Goal: Task Accomplishment & Management: Complete application form

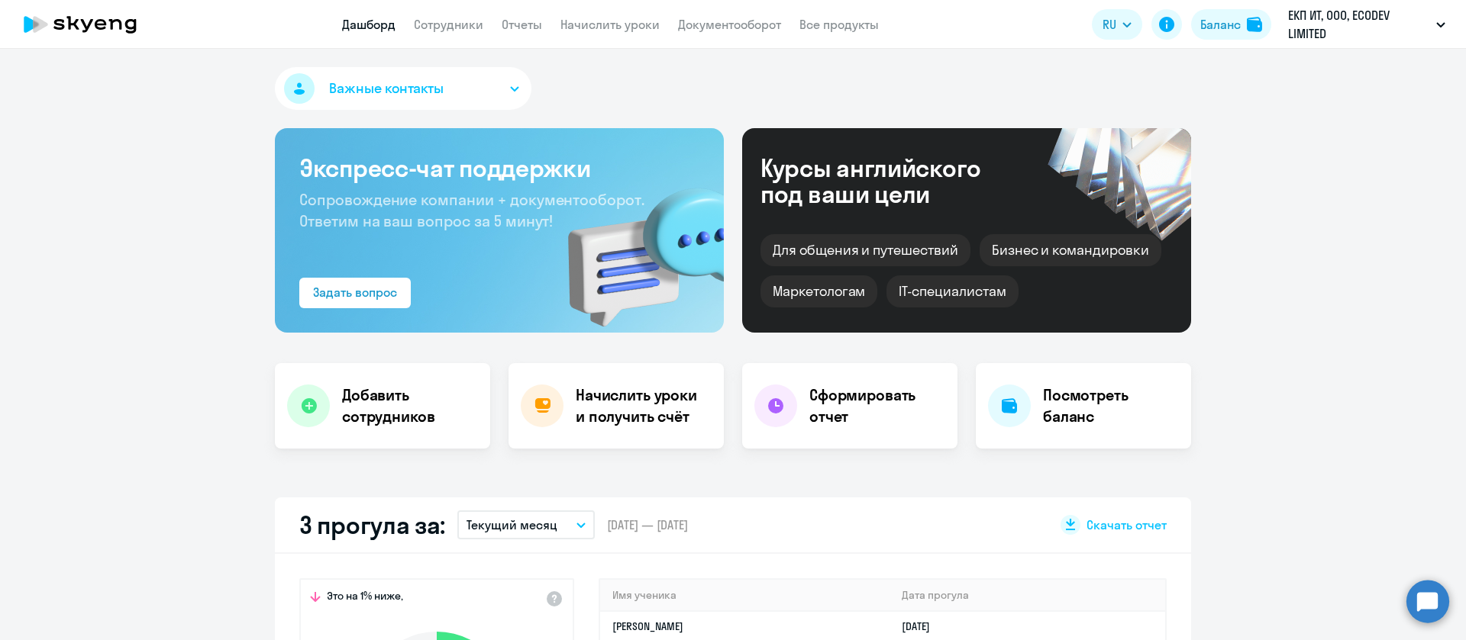
click at [454, 21] on link "Сотрудники" at bounding box center [448, 24] width 69 height 15
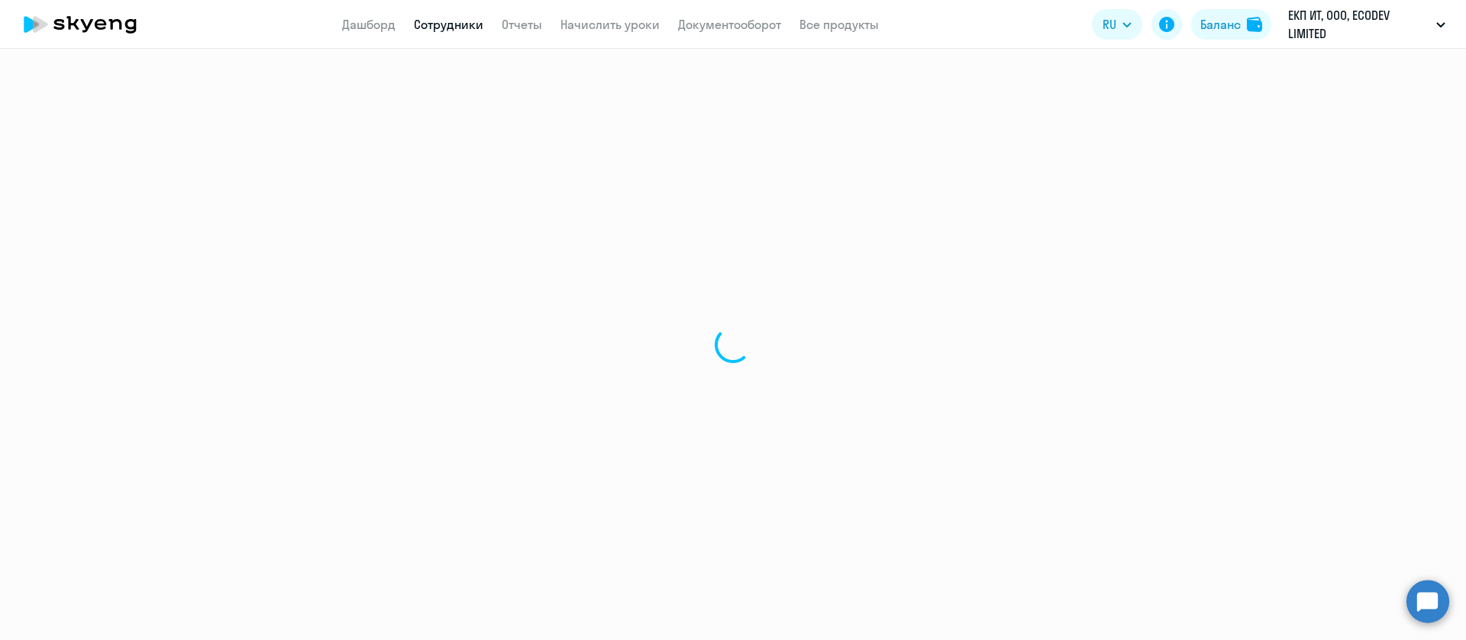
select select "30"
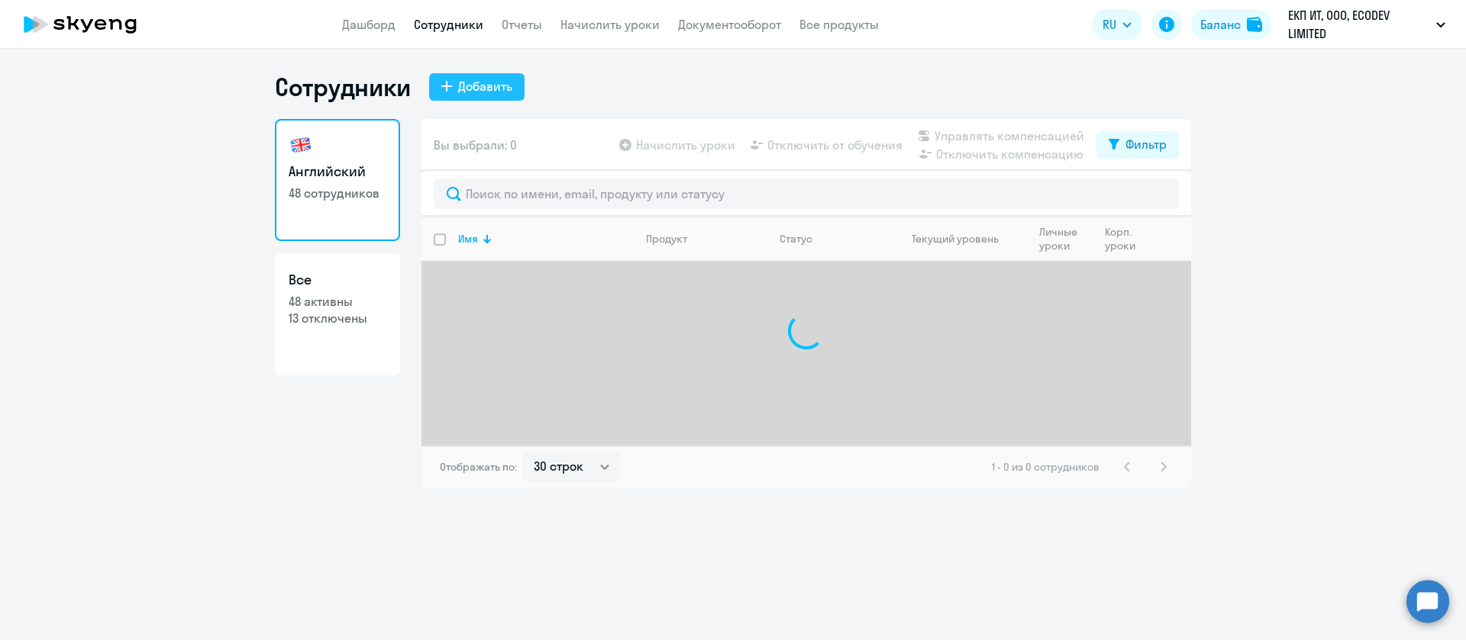
click at [485, 92] on div "Добавить" at bounding box center [485, 86] width 54 height 18
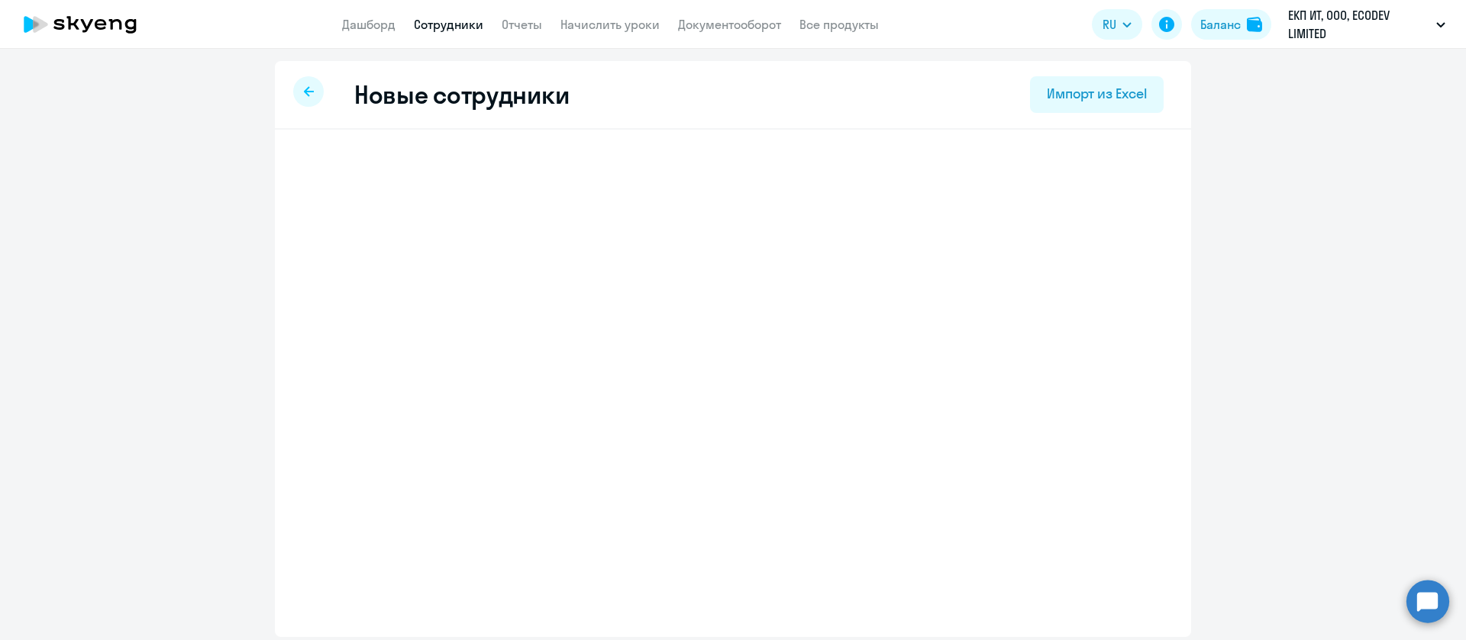
select select "english_adult_not_native_speaker"
select select "5"
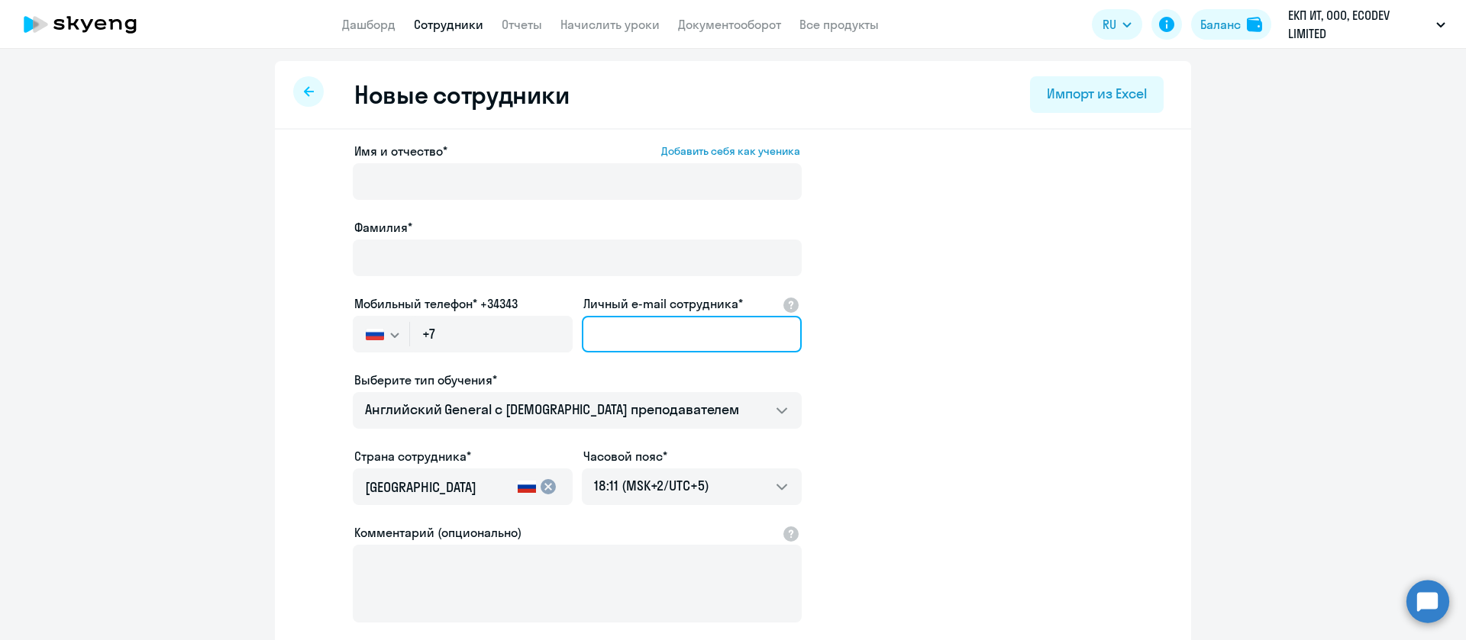
click at [678, 329] on input "Личный e-mail сотрудника*" at bounding box center [692, 334] width 220 height 37
paste input "[EMAIL_ADDRESS][DOMAIN_NAME]"
type input "[EMAIL_ADDRESS][DOMAIN_NAME]"
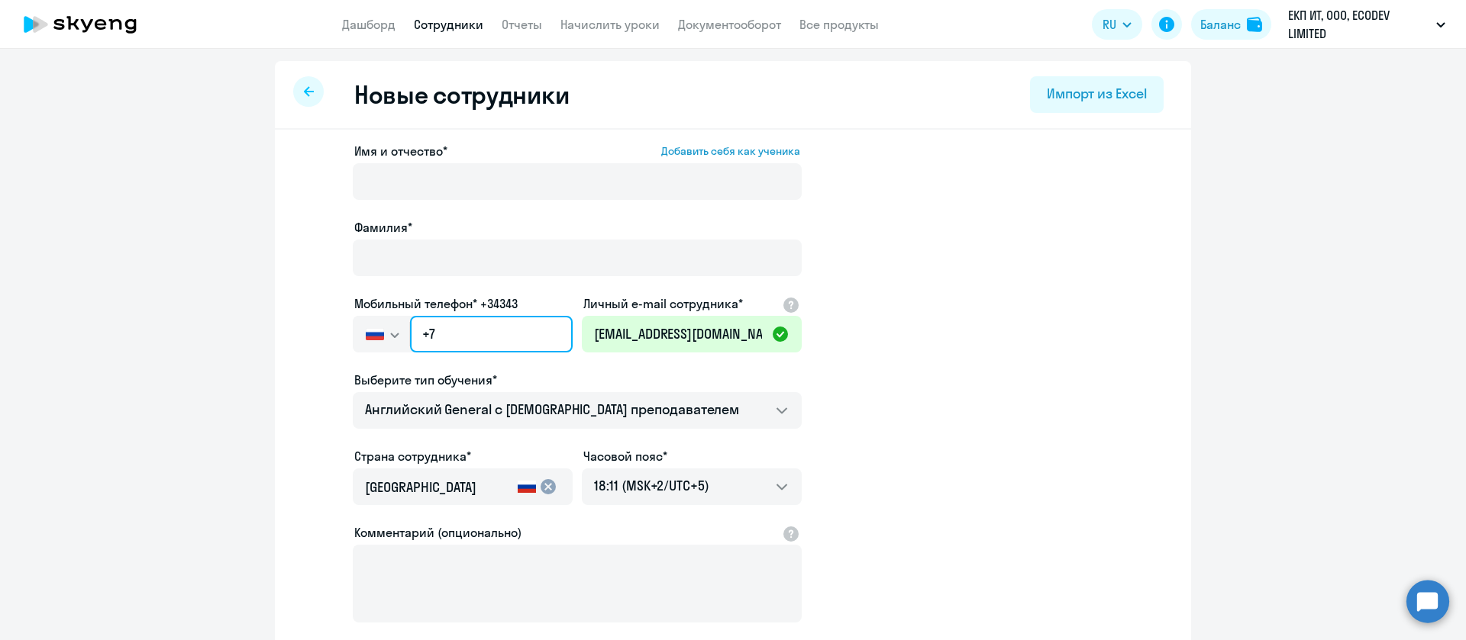
click at [497, 341] on input "+7" at bounding box center [491, 334] width 163 height 37
drag, startPoint x: 497, startPoint y: 341, endPoint x: 383, endPoint y: 334, distance: 113.9
click at [383, 334] on div "[GEOGRAPHIC_DATA] +7 [GEOGRAPHIC_DATA] +7 [GEOGRAPHIC_DATA] +380 [GEOGRAPHIC_DA…" at bounding box center [463, 334] width 220 height 37
paste input "296 250-92"
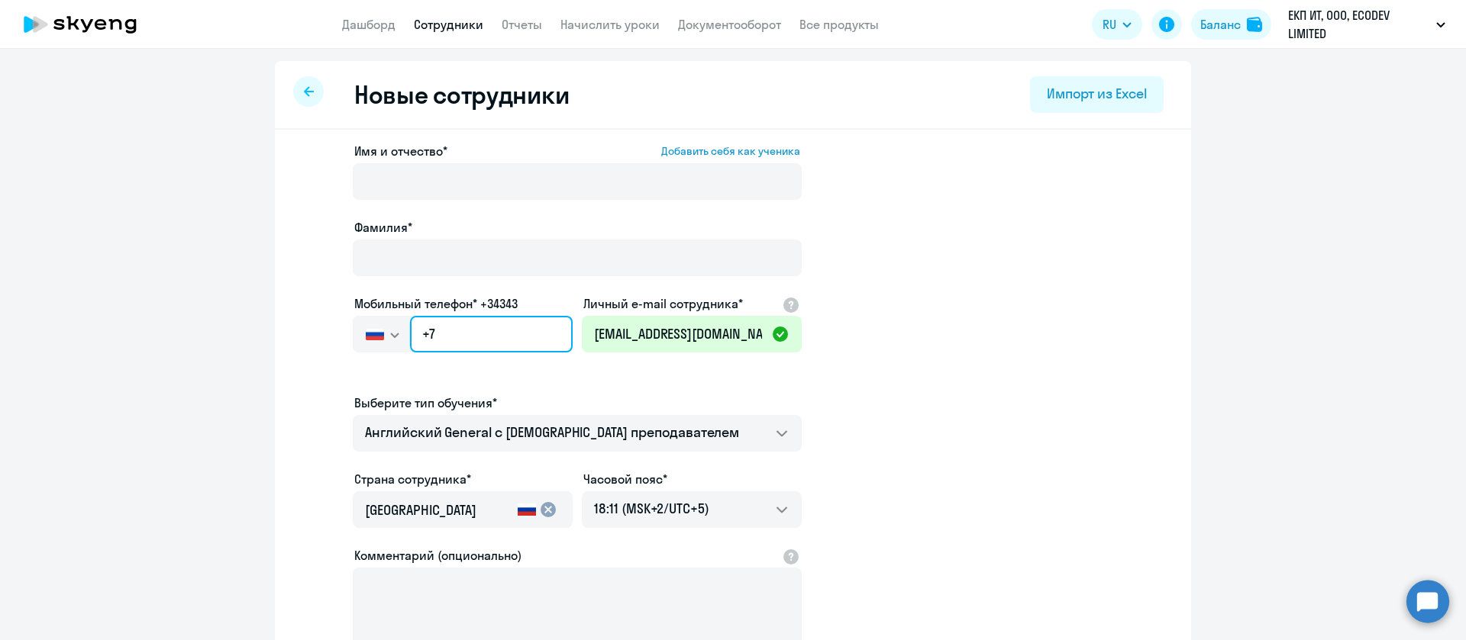
type input "[PHONE_NUMBER]"
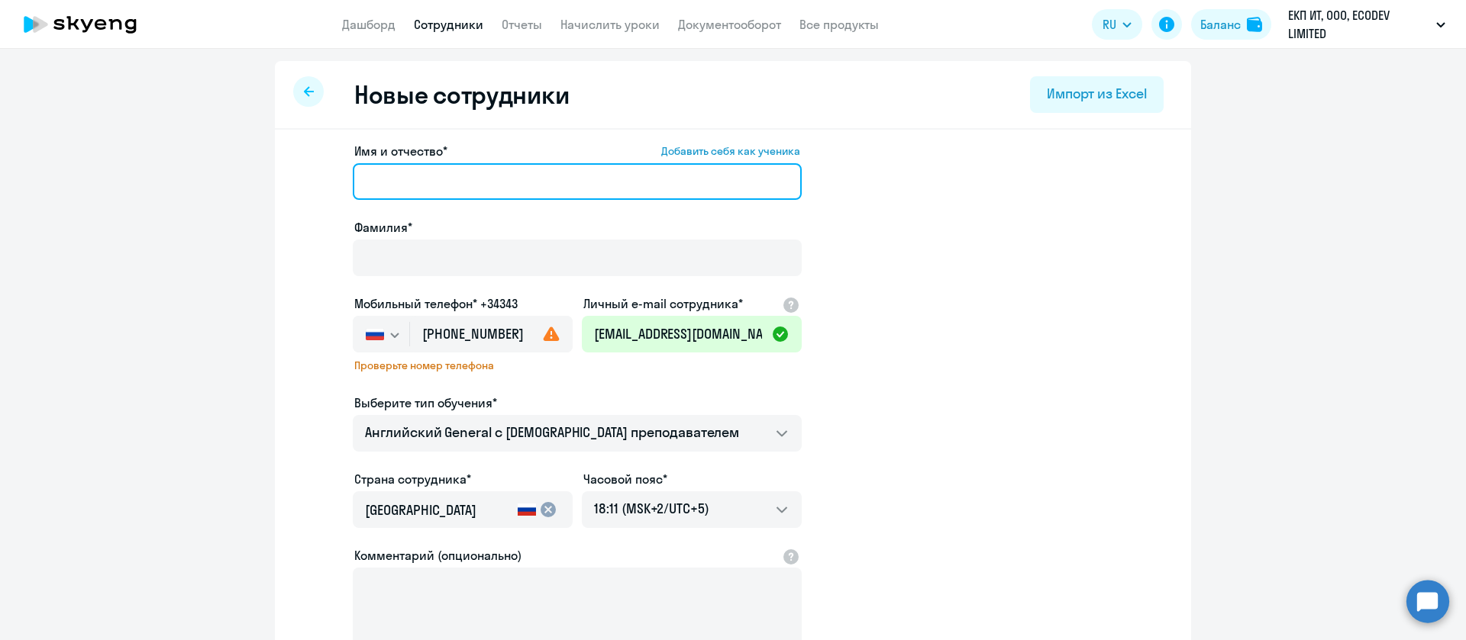
click at [455, 184] on input "Имя и отчество* Добавить себя как ученика" at bounding box center [577, 181] width 449 height 37
paste input "[PERSON_NAME]"
drag, startPoint x: 476, startPoint y: 183, endPoint x: 376, endPoint y: 178, distance: 100.9
click at [376, 178] on input "[PERSON_NAME]" at bounding box center [577, 181] width 449 height 37
type input "Ina"
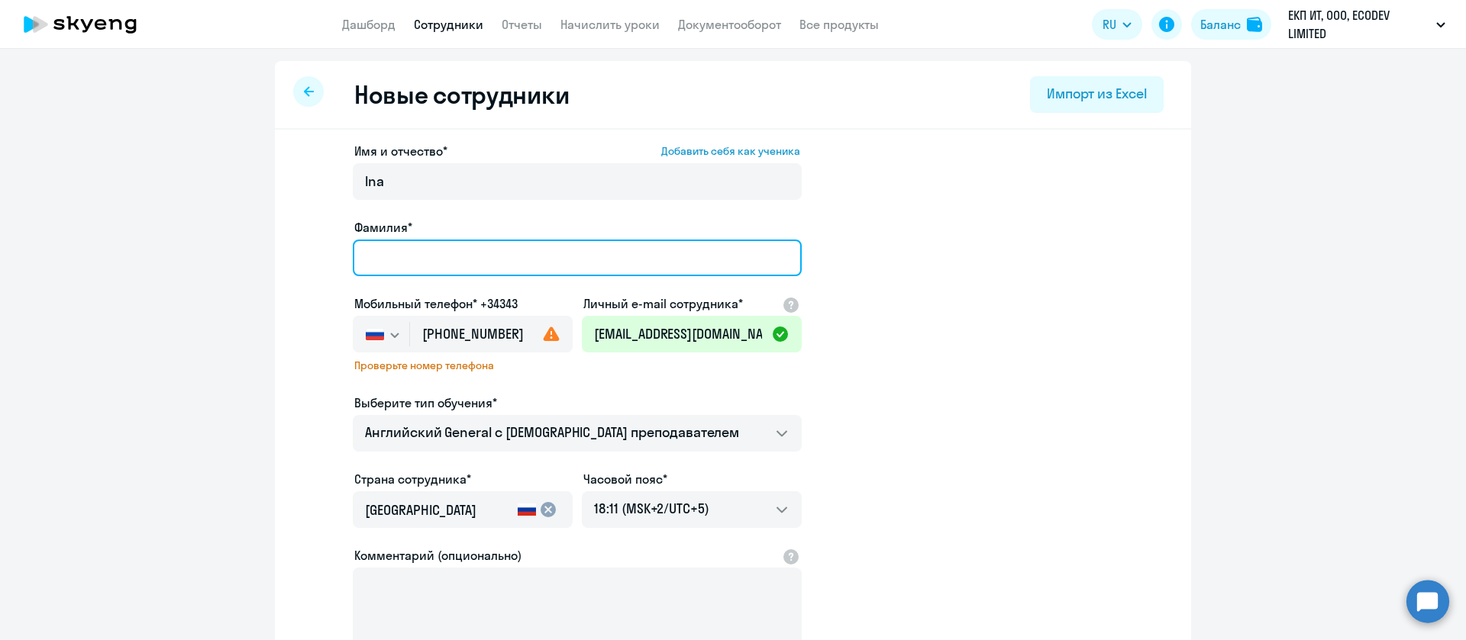
click at [399, 253] on input "Фамилия*" at bounding box center [577, 258] width 449 height 37
paste input "[PERSON_NAME]"
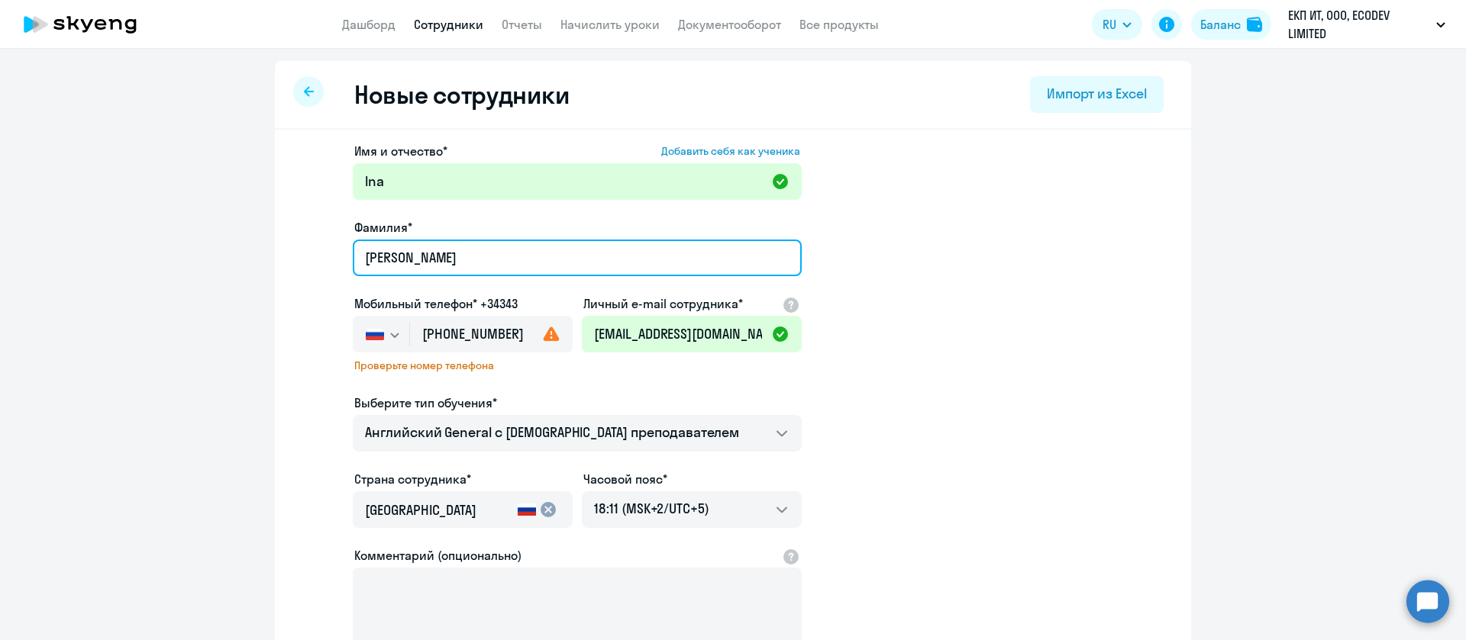
click at [359, 249] on input "[PERSON_NAME]" at bounding box center [577, 258] width 449 height 37
type input "[PERSON_NAME]"
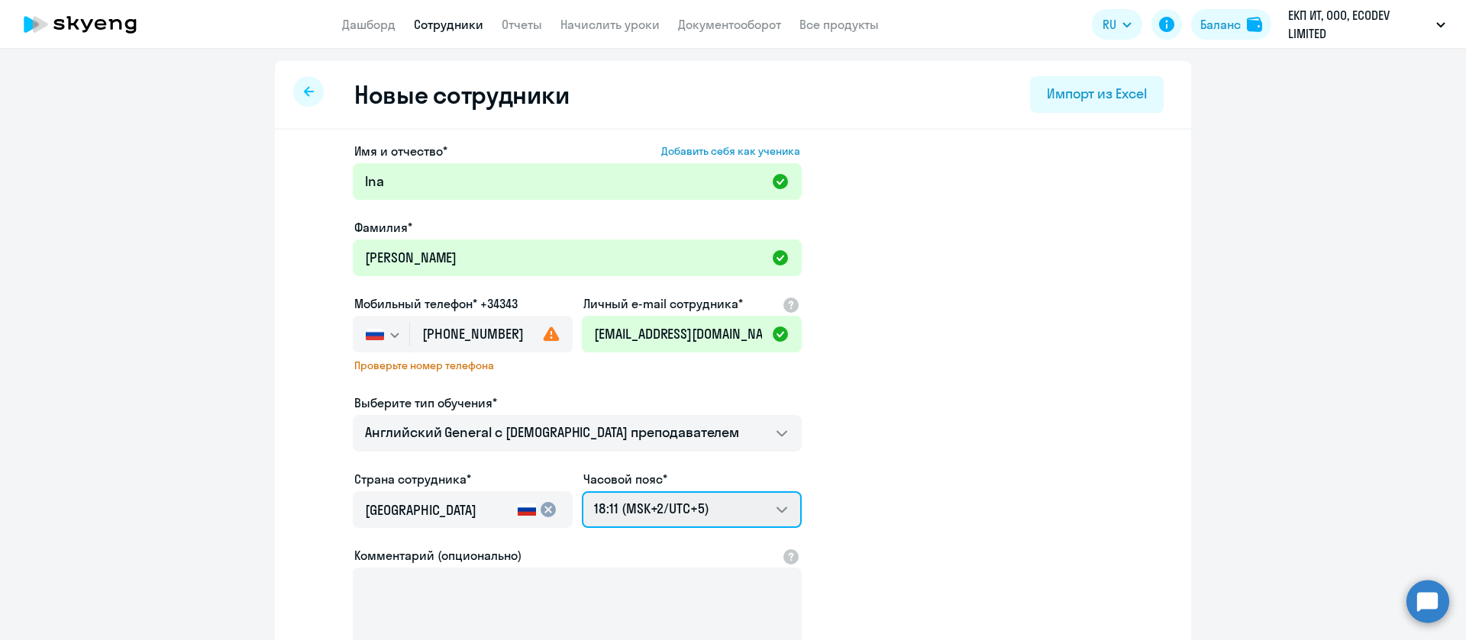
click at [663, 511] on select "02:11 (MSK-14/UTC-11) 03:11 (MSK-13/UTC-10) 04:11 (MSK-12/UTC-9) 05:11 (MSK-11/…" at bounding box center [692, 510] width 220 height 37
select select "3"
click at [582, 492] on select "02:11 (MSK-14/UTC-11) 03:11 (MSK-13/UTC-10) 04:11 (MSK-12/UTC-9) 05:11 (MSK-11/…" at bounding box center [692, 510] width 220 height 37
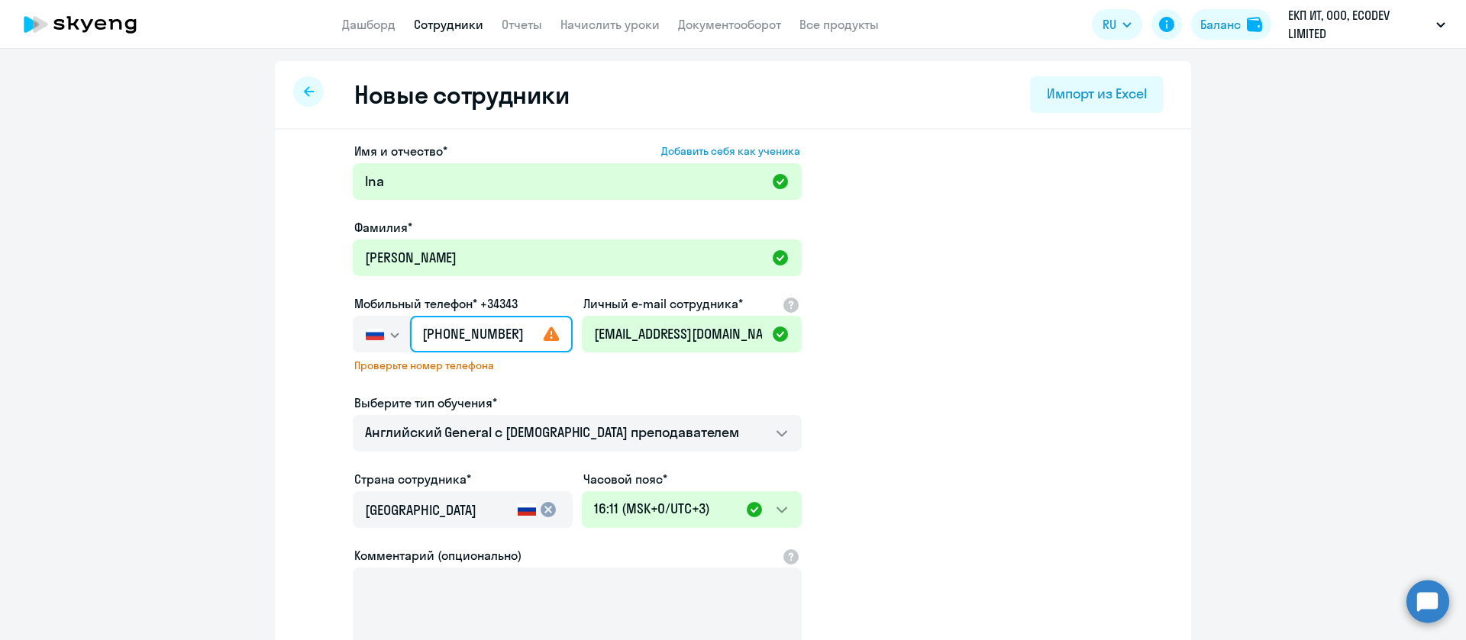
click at [424, 334] on input "[PHONE_NUMBER]" at bounding box center [491, 334] width 163 height 37
drag, startPoint x: 424, startPoint y: 334, endPoint x: 407, endPoint y: 331, distance: 17.8
click at [410, 331] on input "[PHONE_NUMBER]" at bounding box center [491, 334] width 163 height 37
paste input "371"
drag, startPoint x: 446, startPoint y: 331, endPoint x: 393, endPoint y: 323, distance: 53.2
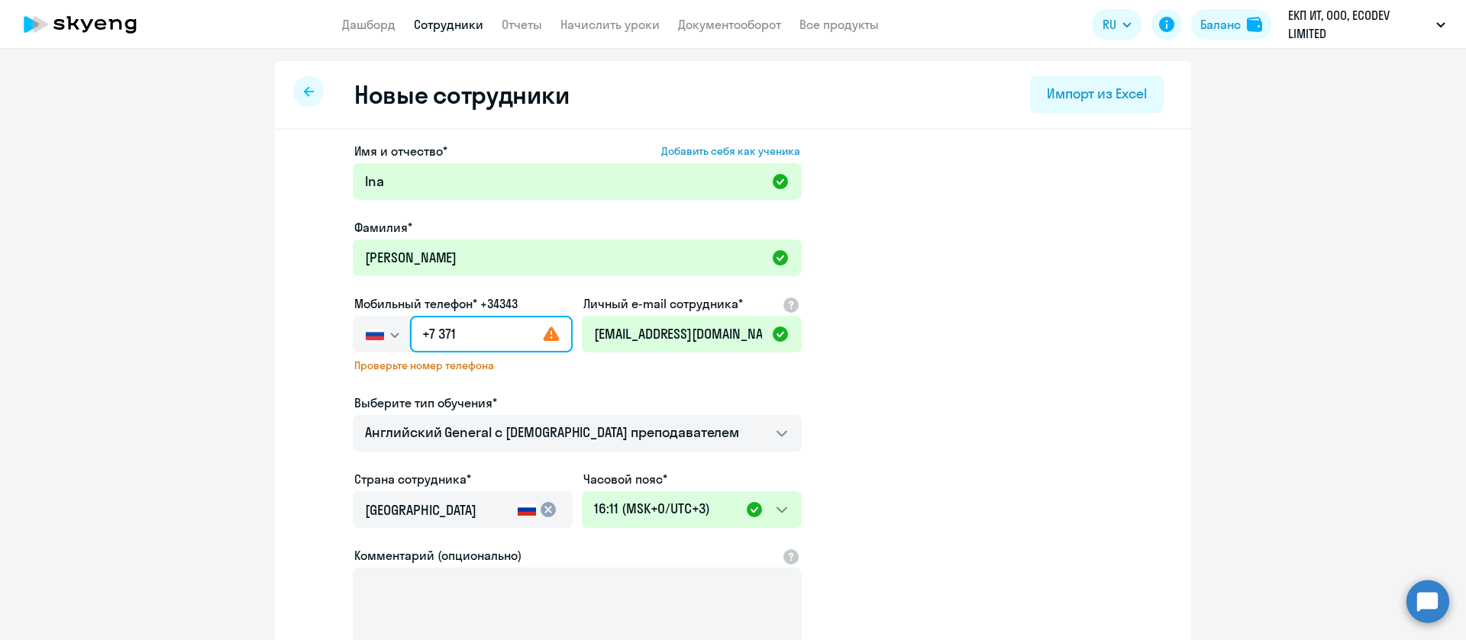
click at [393, 323] on div "[GEOGRAPHIC_DATA] +7 [GEOGRAPHIC_DATA] +7 [GEOGRAPHIC_DATA] +380 [GEOGRAPHIC_DA…" at bounding box center [463, 334] width 220 height 37
paste input "371 29-625-092"
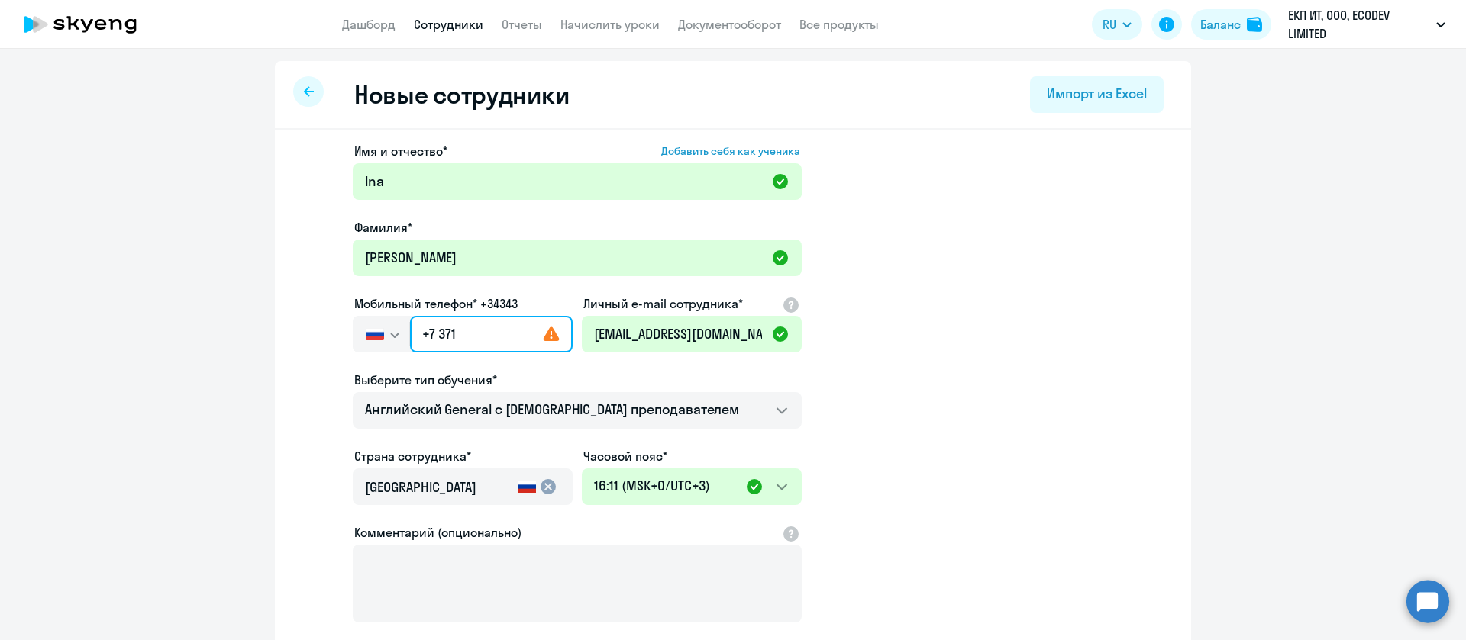
type input "[PHONE_NUMBER]"
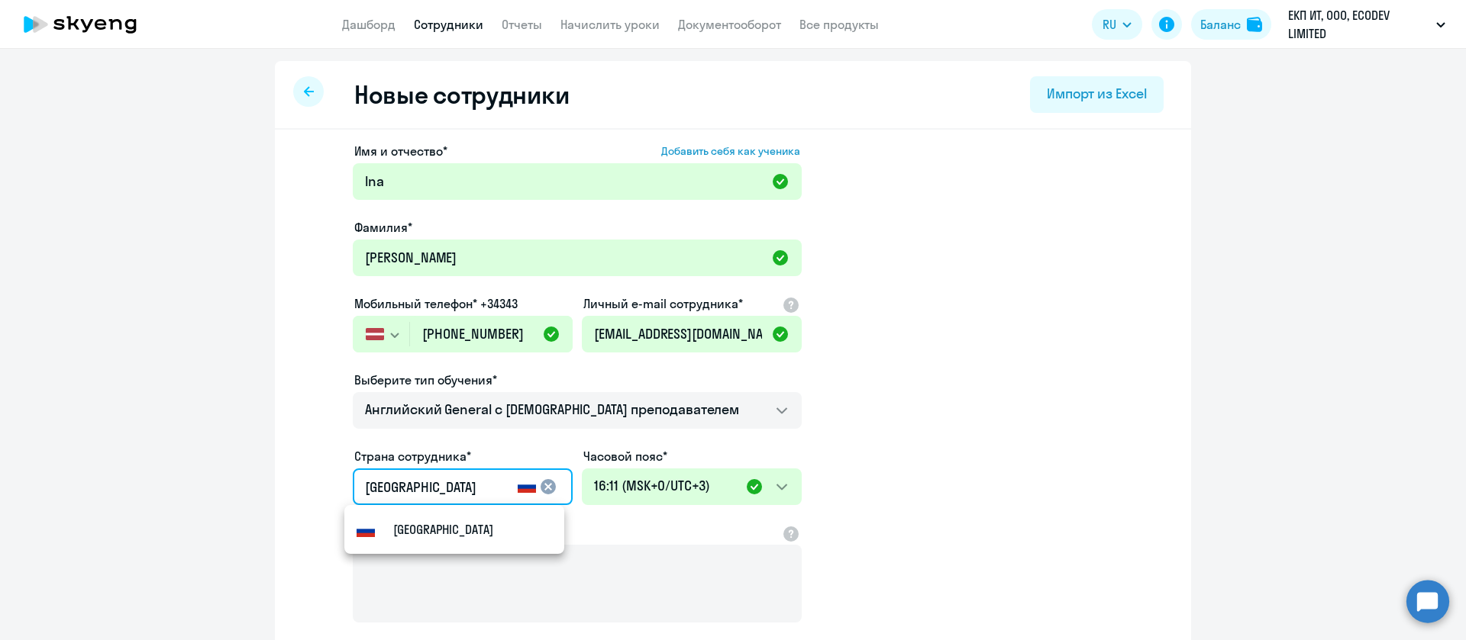
drag, startPoint x: 453, startPoint y: 491, endPoint x: 250, endPoint y: 492, distance: 202.3
click at [250, 492] on ng-component "Новые сотрудники Импорт из Excel Имя и отчество* Добавить себя как ученика [PER…" at bounding box center [733, 431] width 1466 height 740
click at [220, 444] on ng-component "Новые сотрудники Импорт из Excel Имя и отчество* Добавить себя как ученика [PER…" at bounding box center [733, 431] width 1466 height 740
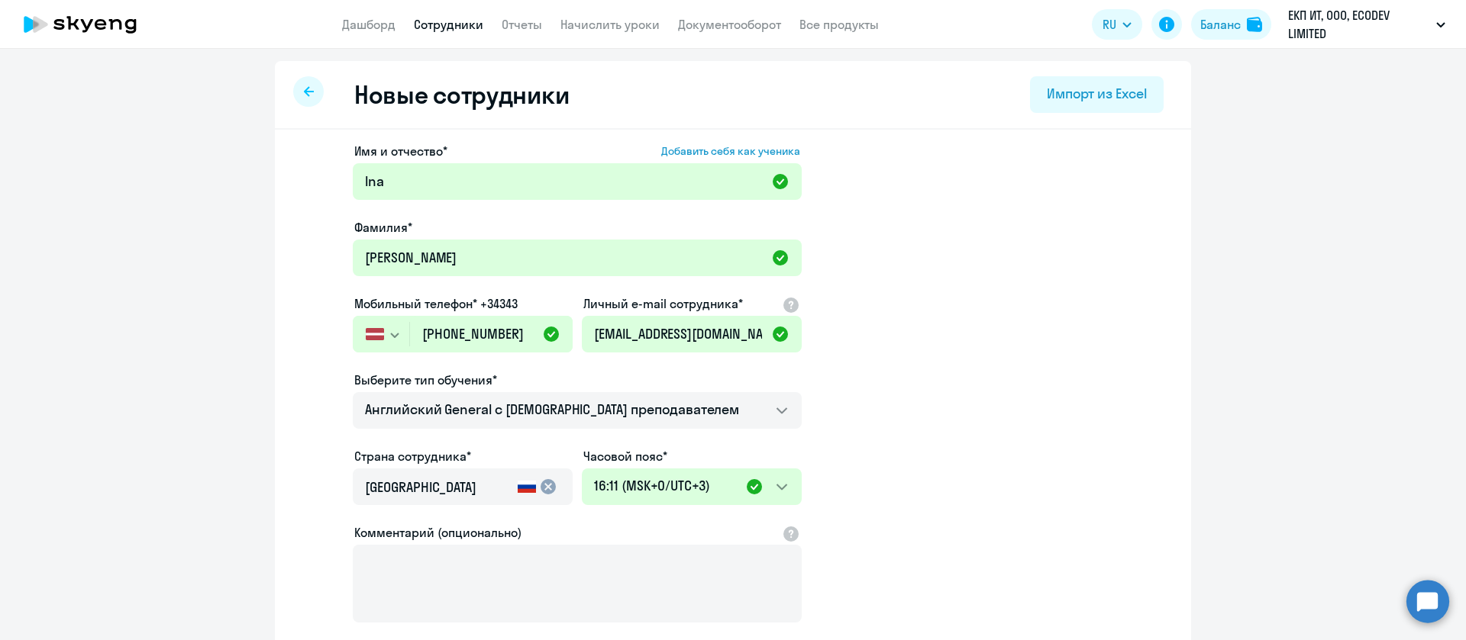
click at [459, 502] on div "[GEOGRAPHIC_DATA]" at bounding box center [438, 491] width 147 height 43
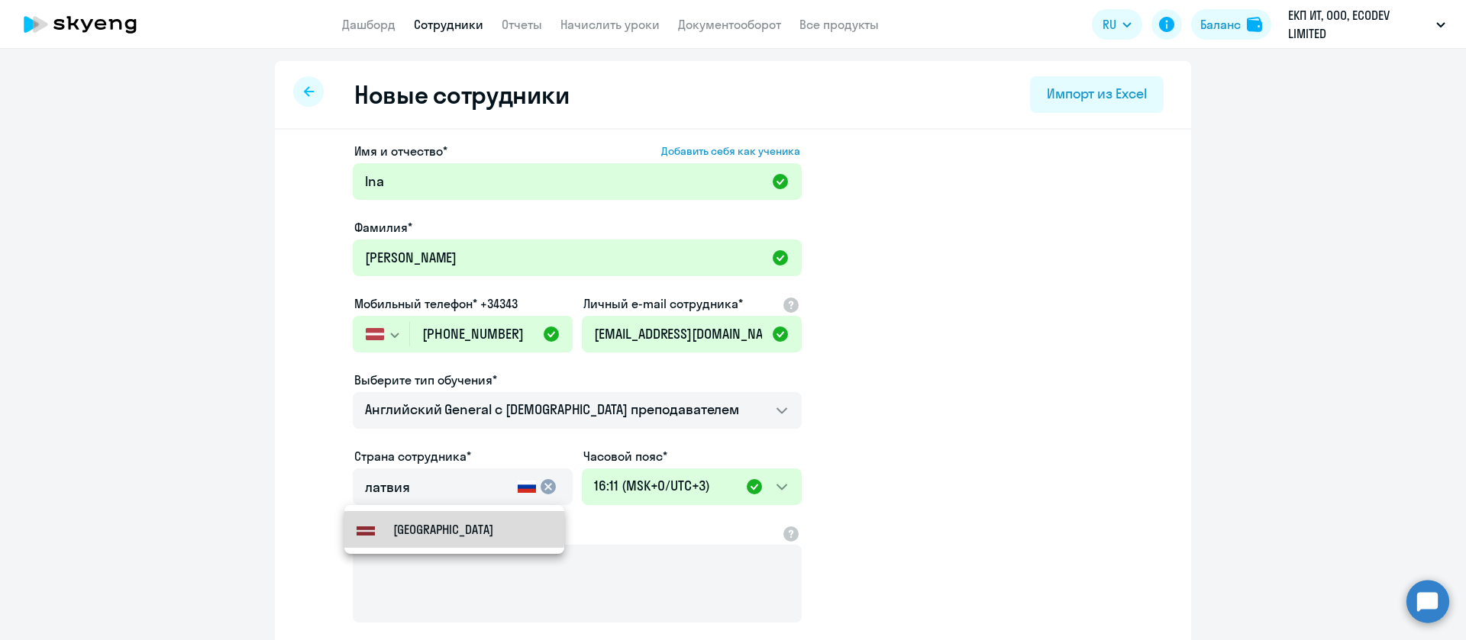
click at [422, 524] on small "[GEOGRAPHIC_DATA]" at bounding box center [443, 530] width 100 height 18
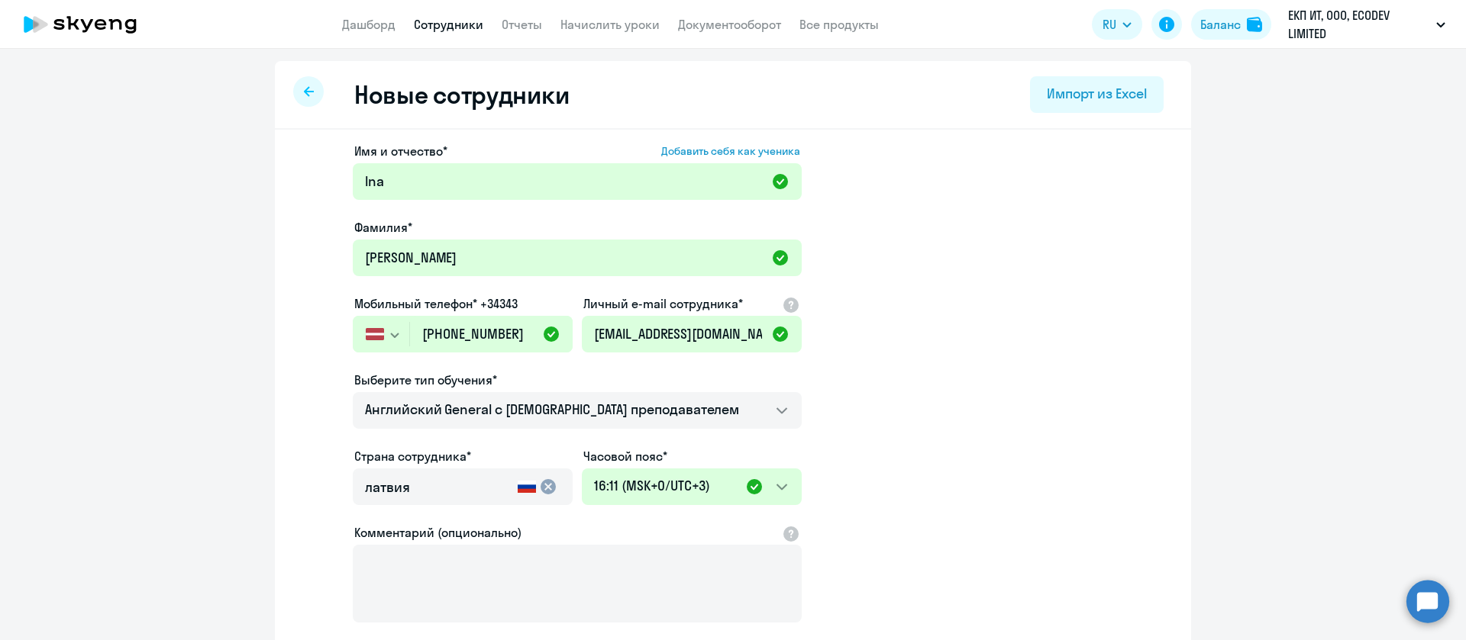
type input "[GEOGRAPHIC_DATA]"
click at [1005, 490] on app-new-student-form "Имя и отчество* Добавить себя как ученика [PERSON_NAME]* [PERSON_NAME] телефон*…" at bounding box center [732, 414] width 867 height 544
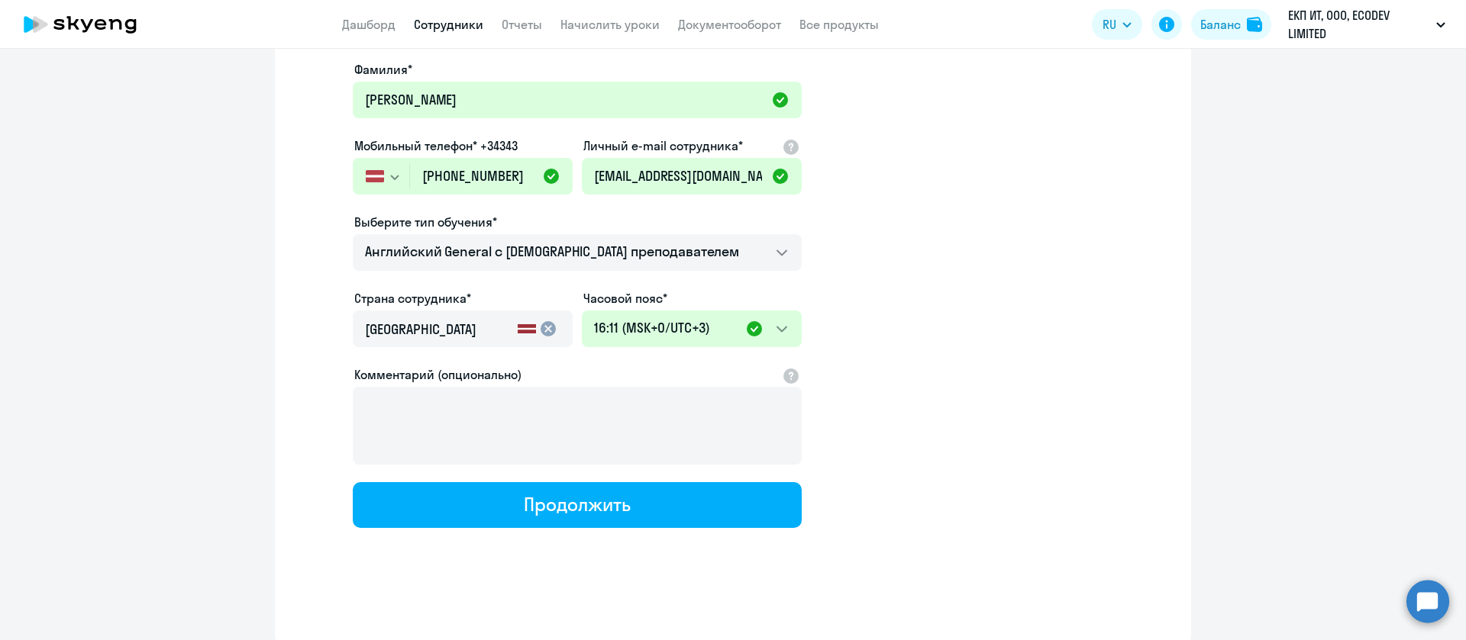
scroll to position [160, 0]
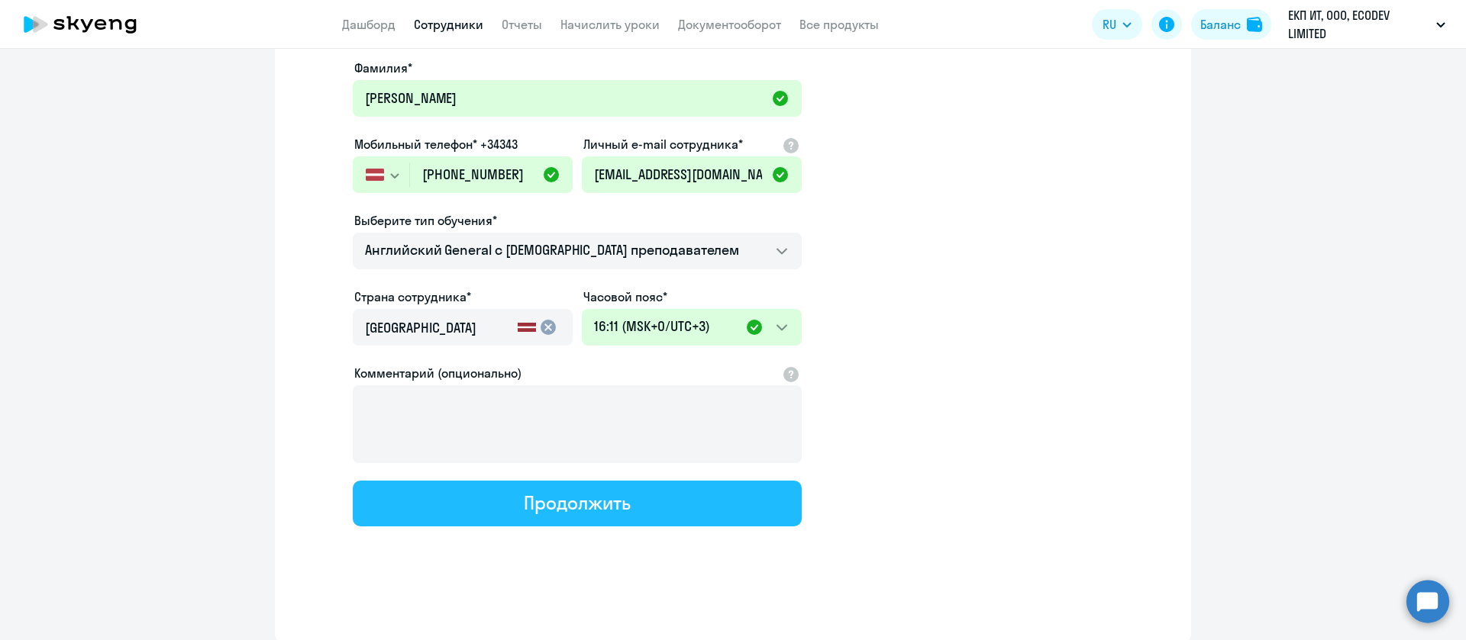
click at [659, 498] on button "Продолжить" at bounding box center [577, 504] width 449 height 46
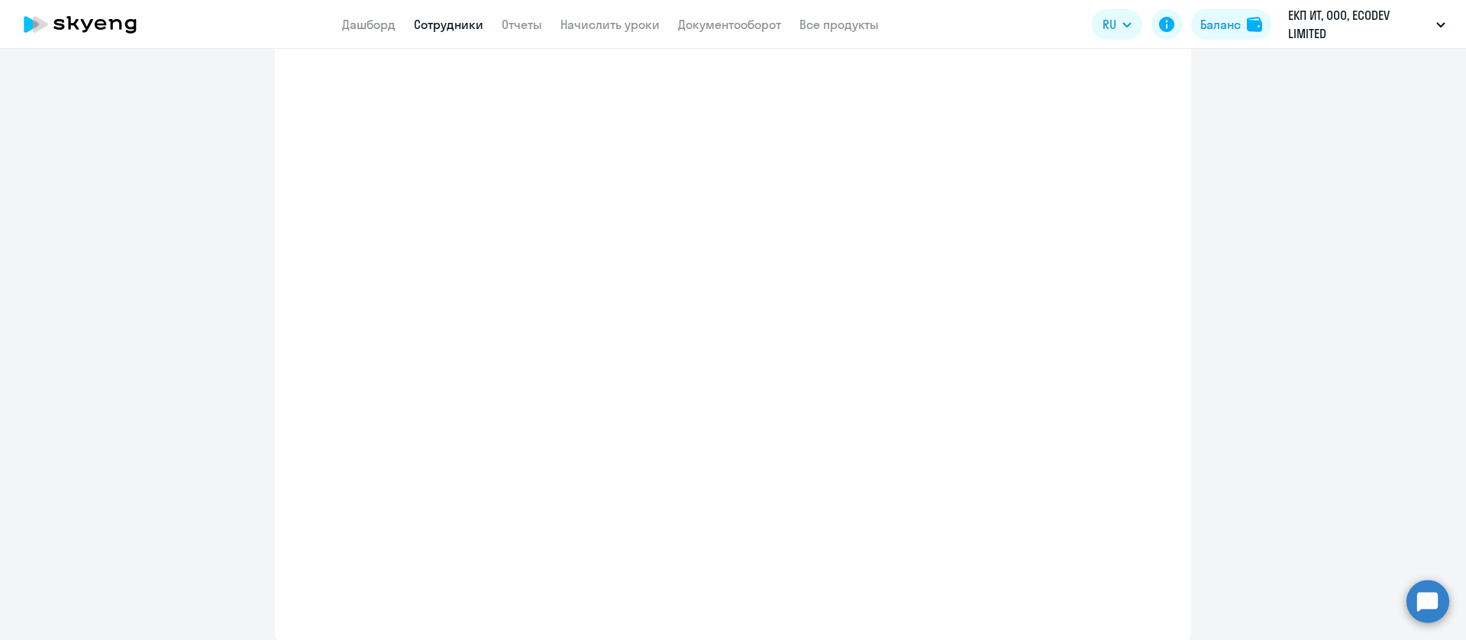
select select "english_adult_not_native_speaker"
select select "3"
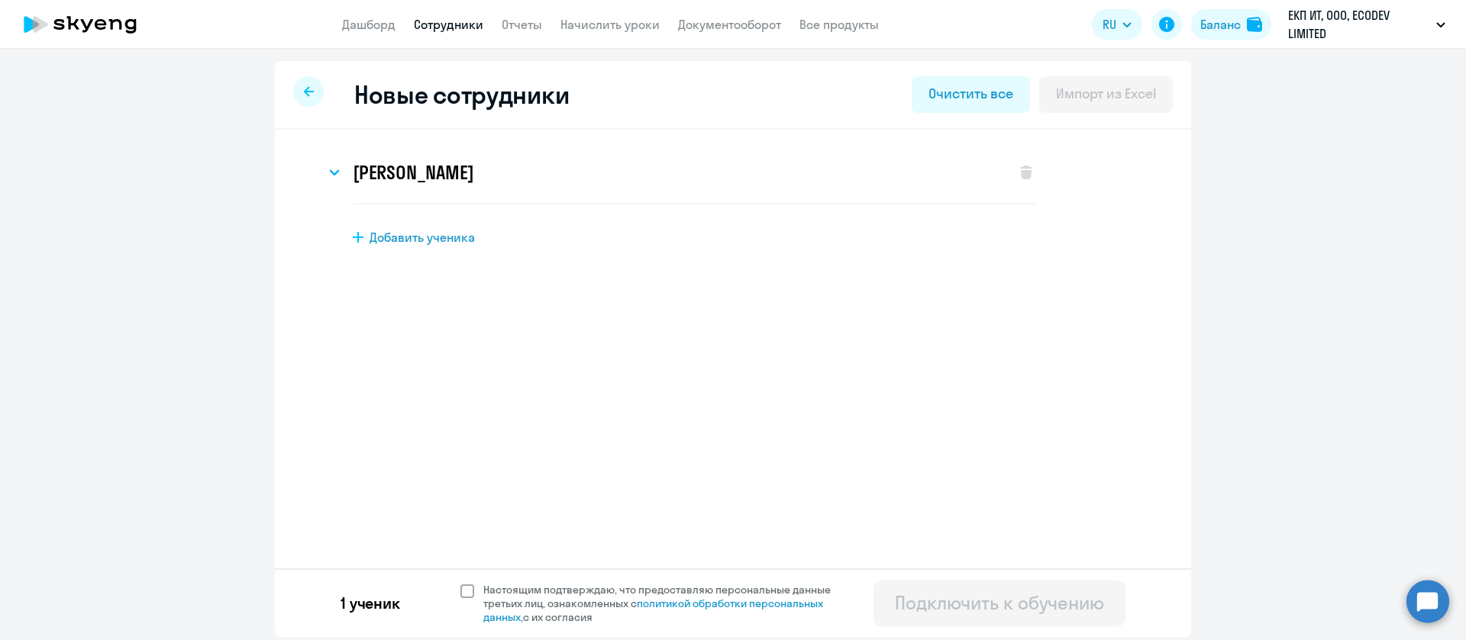
click at [471, 590] on span at bounding box center [467, 592] width 14 height 14
click at [460, 583] on input "Настоящим подтверждаю, что предоставляю персональные данные третьих лиц, ознако…" at bounding box center [460, 582] width 1 height 1
checkbox input "true"
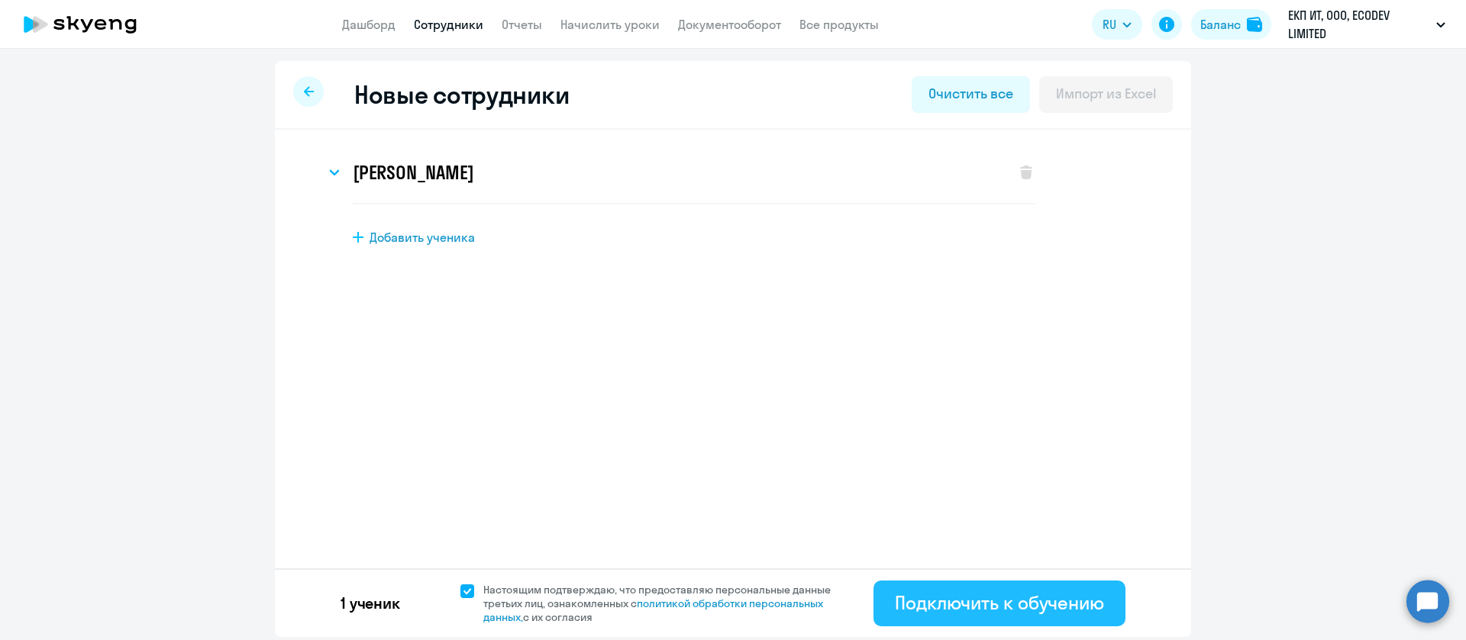
click at [1024, 598] on div "Подключить к обучению" at bounding box center [999, 603] width 209 height 24
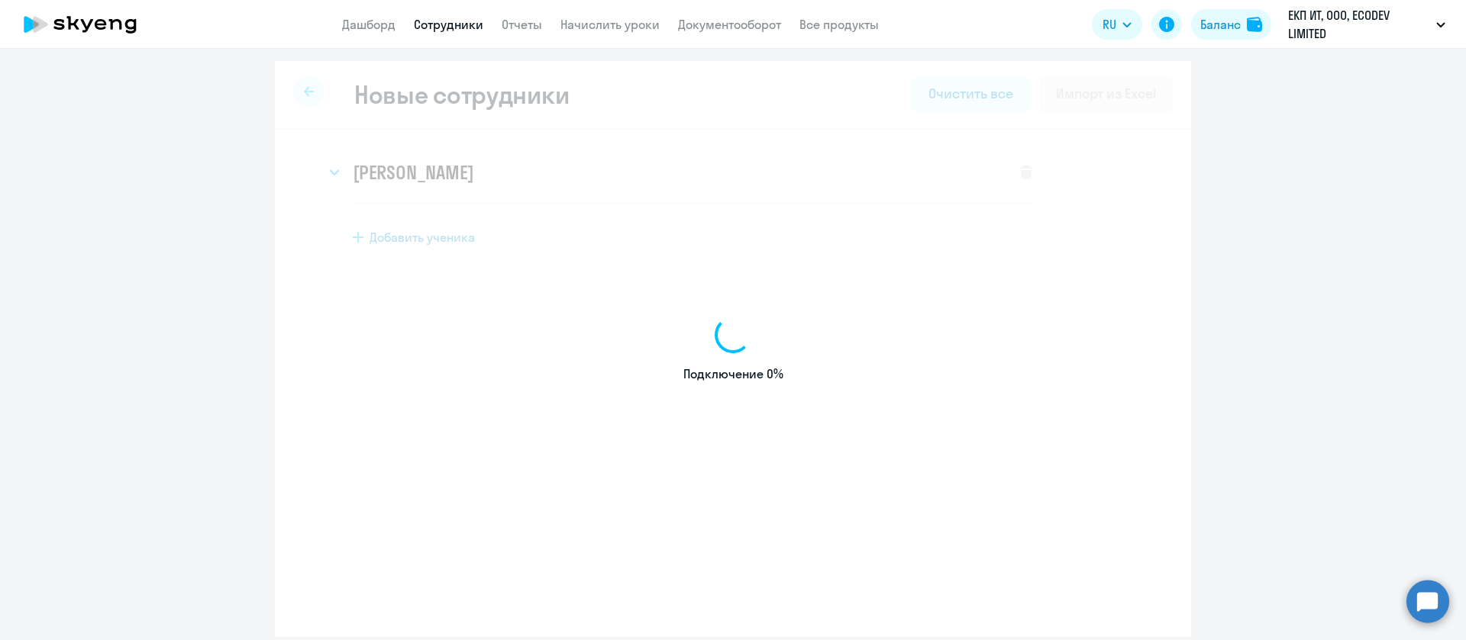
select select "english_adult_not_native_speaker"
select select "5"
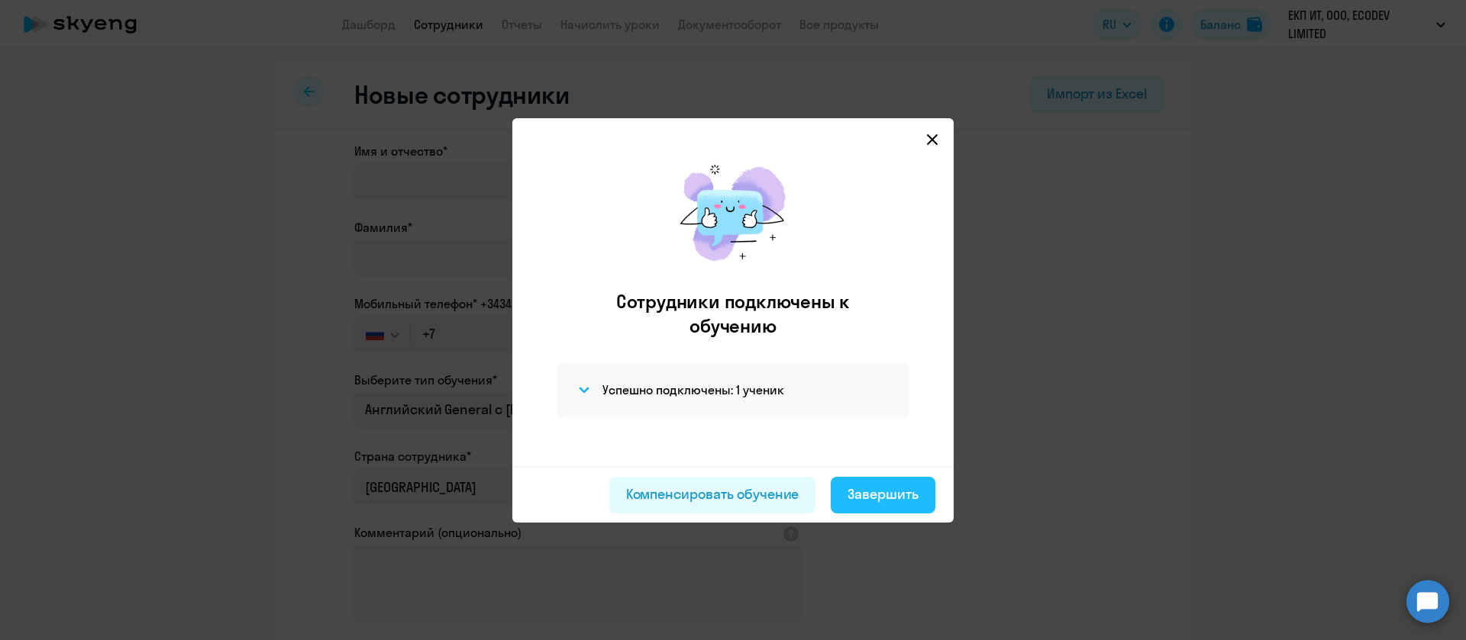
click at [885, 485] on div "Завершить" at bounding box center [882, 495] width 71 height 20
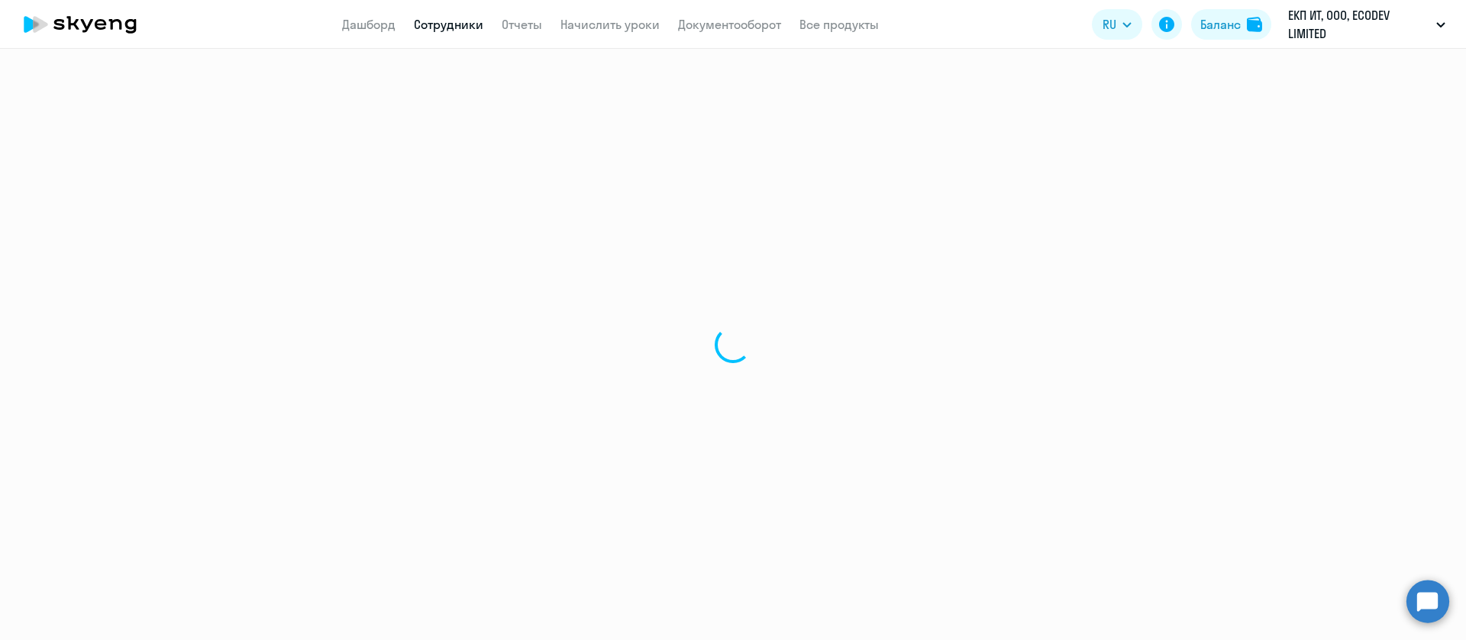
select select "30"
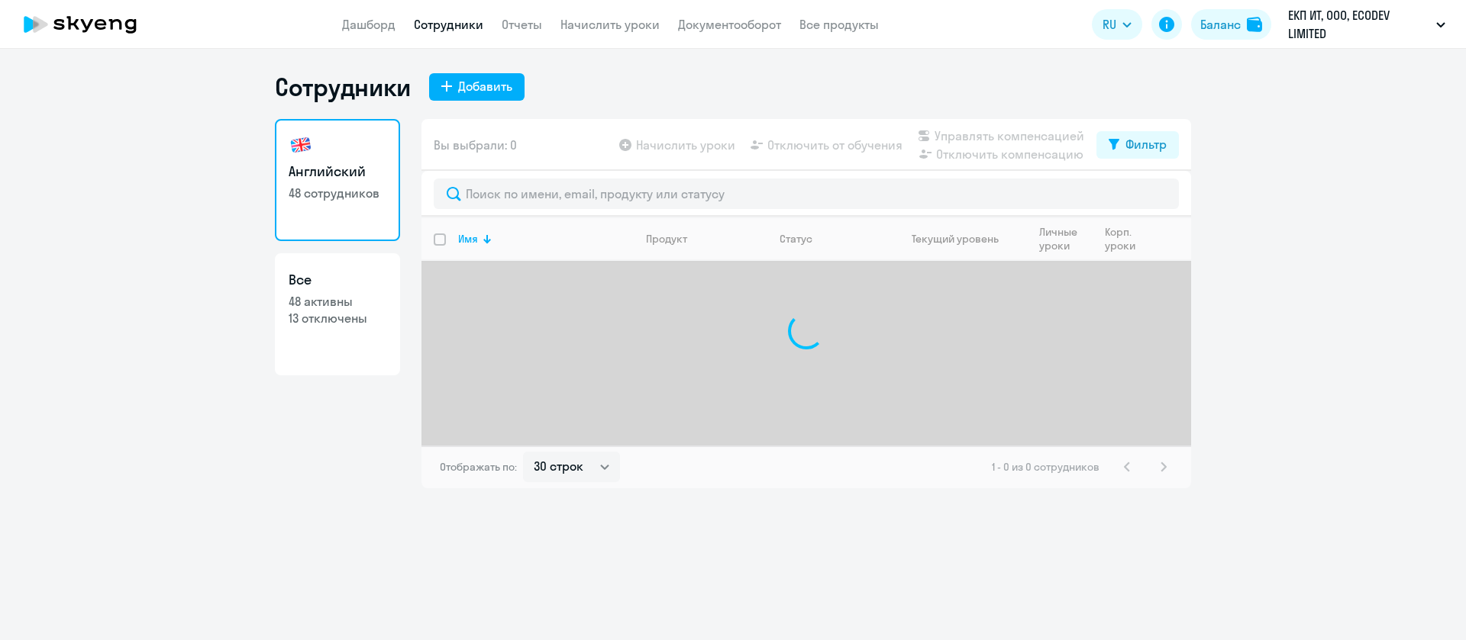
select select "30"
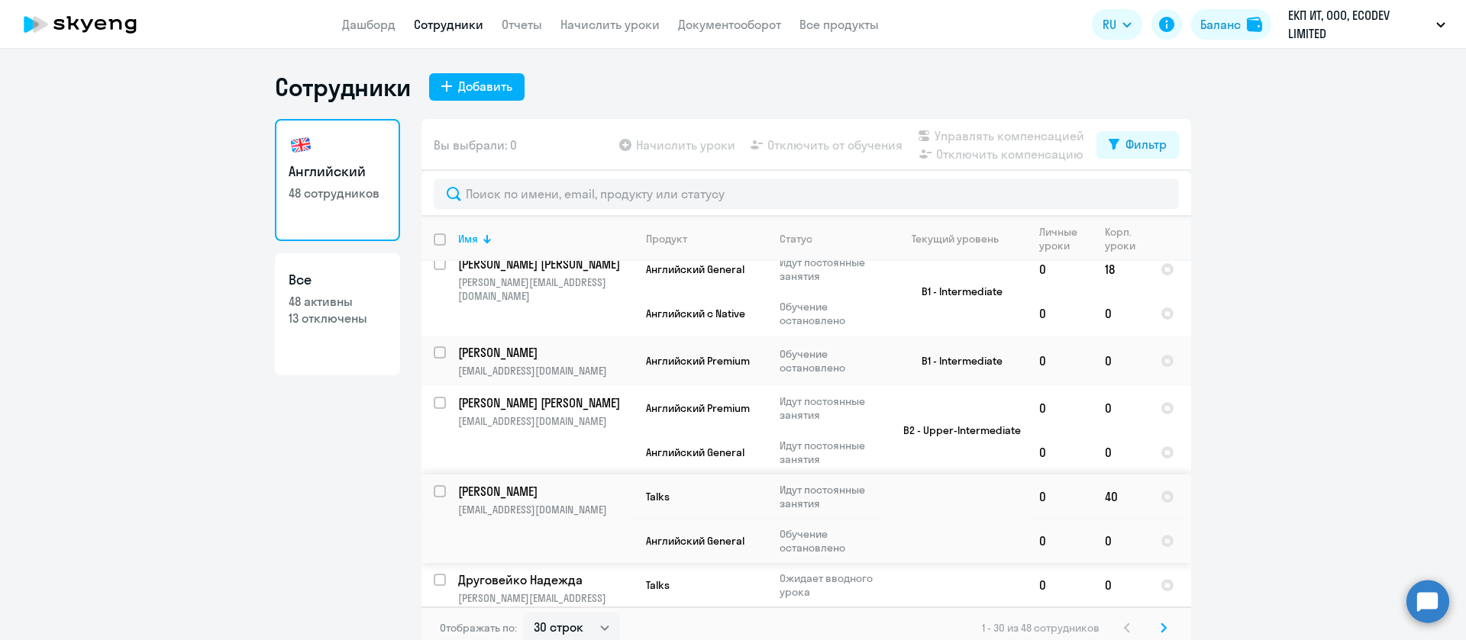
scroll to position [916, 0]
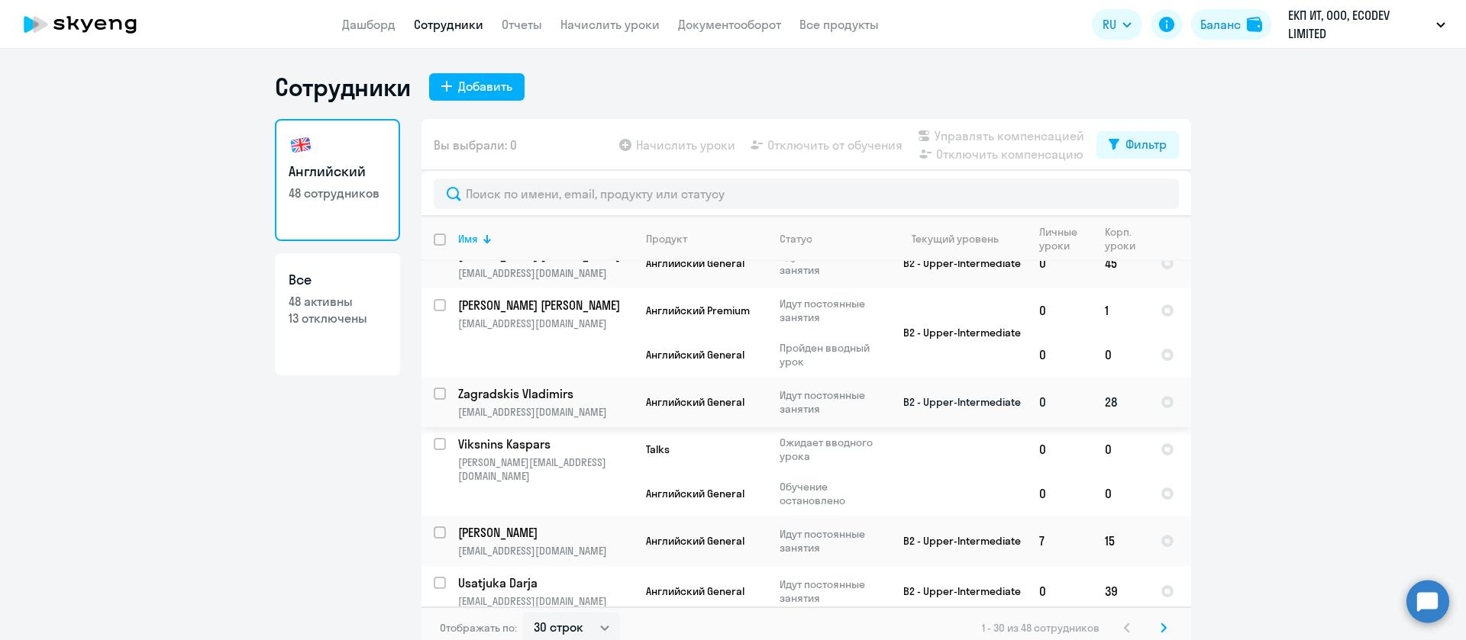
click at [537, 377] on td "Zagradskis Vladimirs vzagradskis@ecommpay.com" at bounding box center [540, 402] width 188 height 50
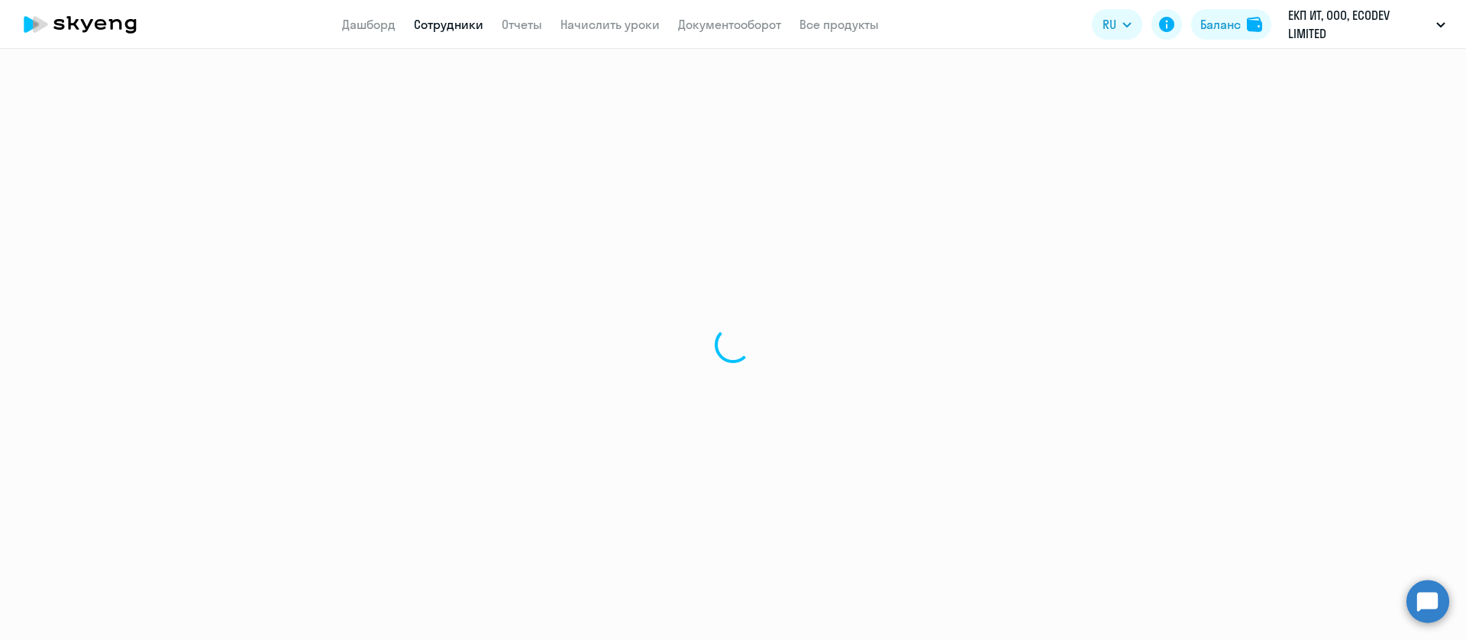
select select "english"
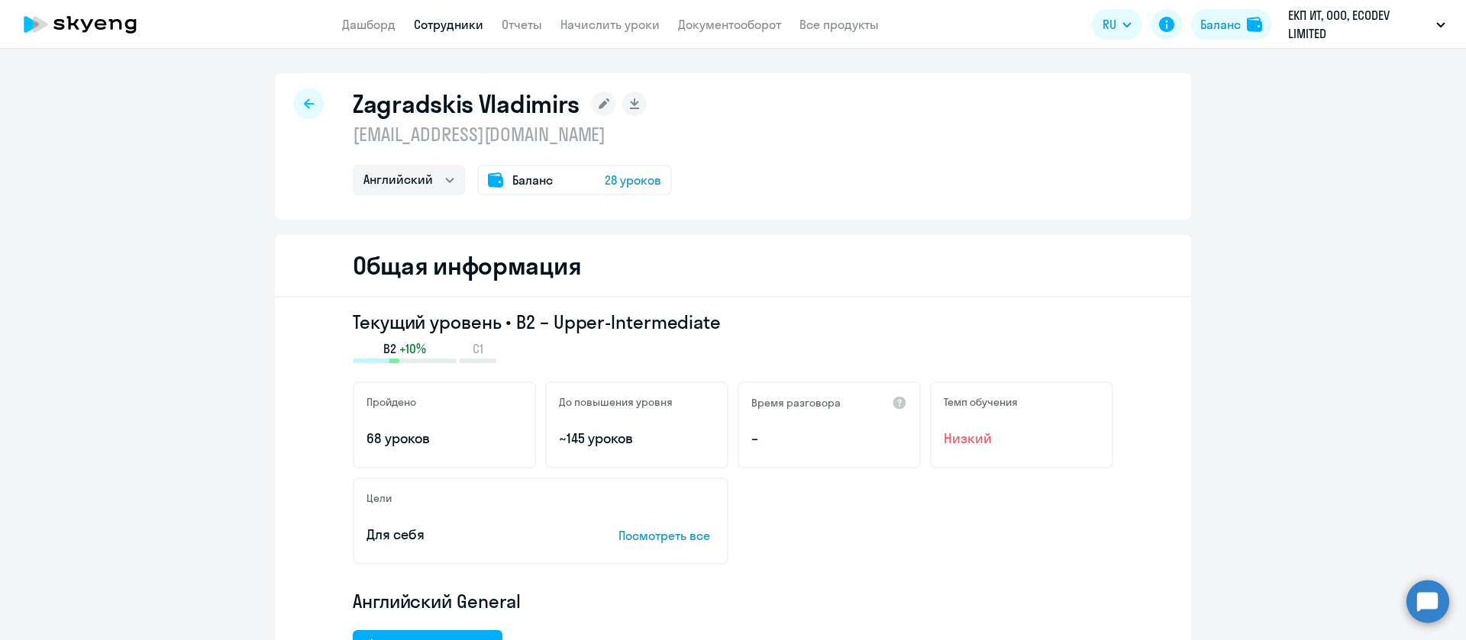
drag, startPoint x: 616, startPoint y: 141, endPoint x: 345, endPoint y: 138, distance: 271.0
click at [353, 138] on p "[EMAIL_ADDRESS][DOMAIN_NAME]" at bounding box center [512, 134] width 319 height 24
copy p "[EMAIL_ADDRESS][DOMAIN_NAME]"
